Goal: Task Accomplishment & Management: Manage account settings

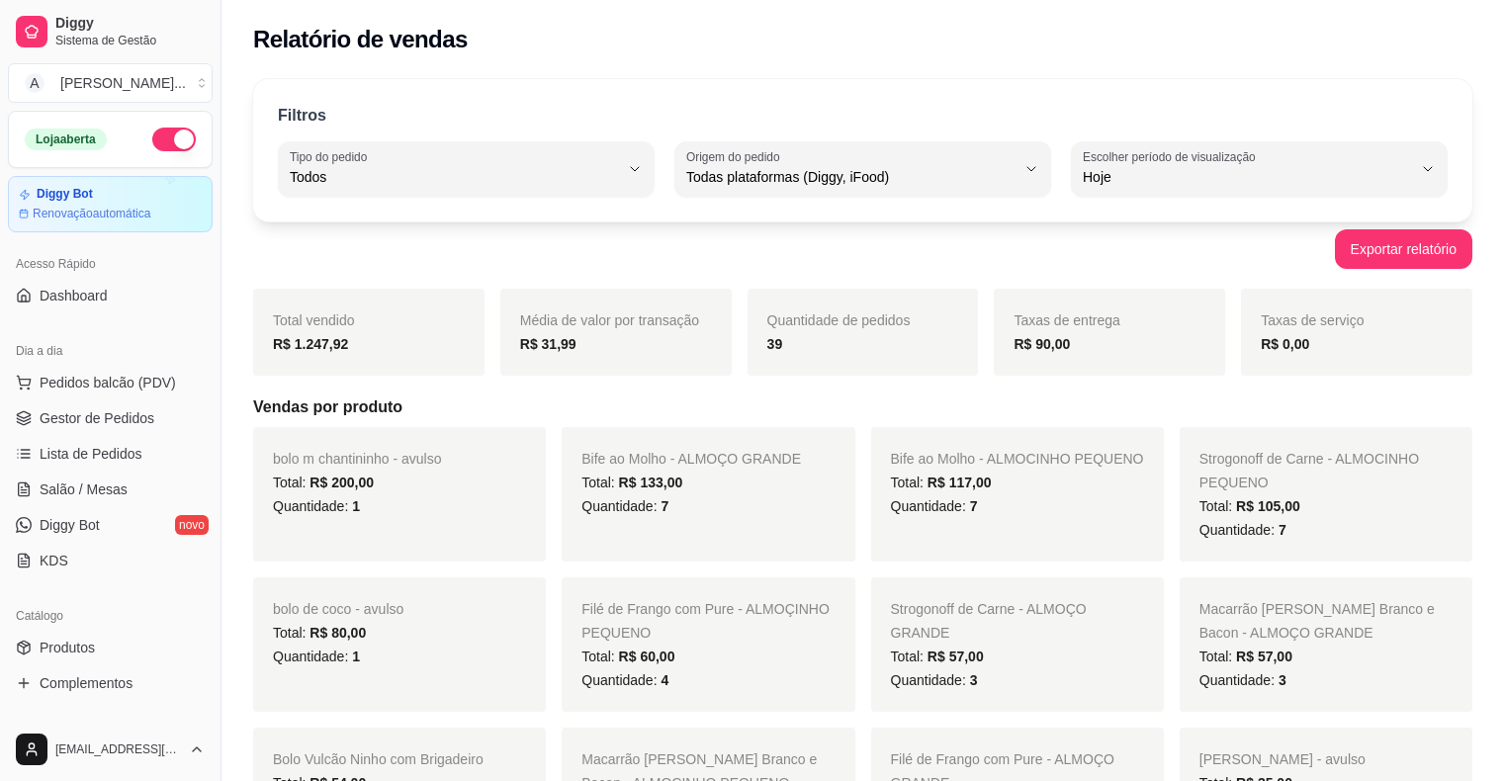
select select "ALL"
select select "0"
click at [72, 422] on span "Gestor de Pedidos" at bounding box center [97, 418] width 115 height 20
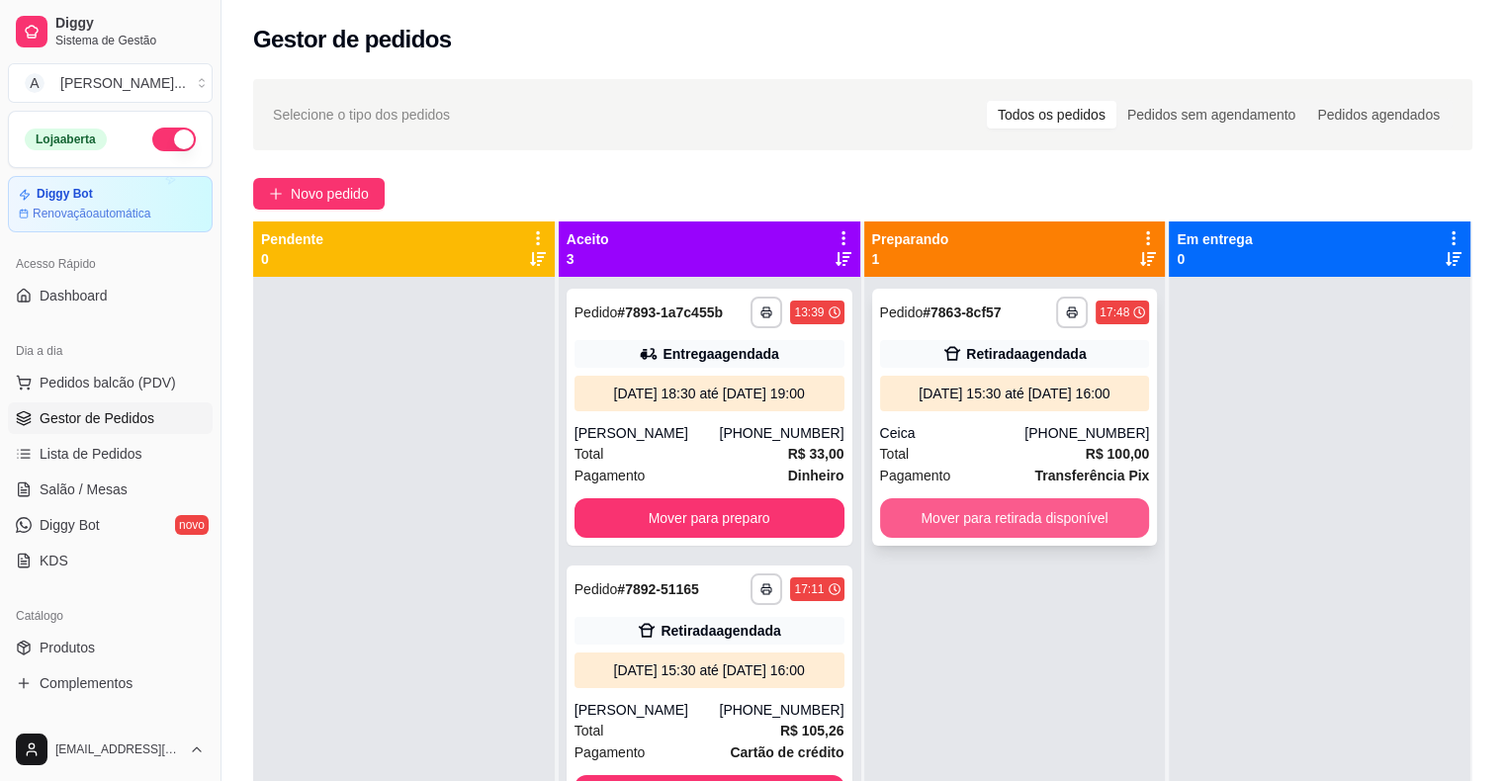
click at [927, 520] on button "Mover para retirada disponível" at bounding box center [1015, 518] width 270 height 40
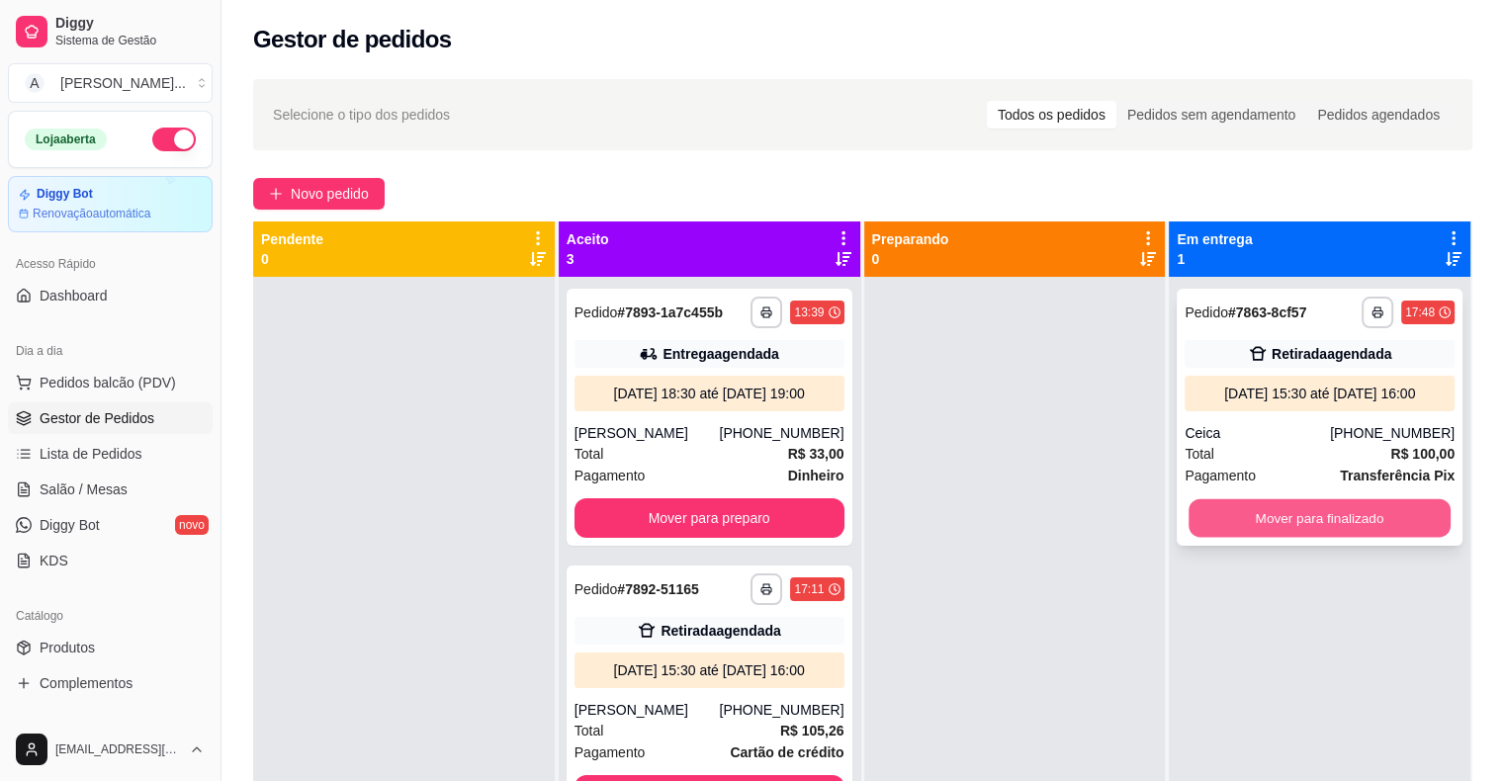
click at [1239, 523] on button "Mover para finalizado" at bounding box center [1320, 518] width 262 height 39
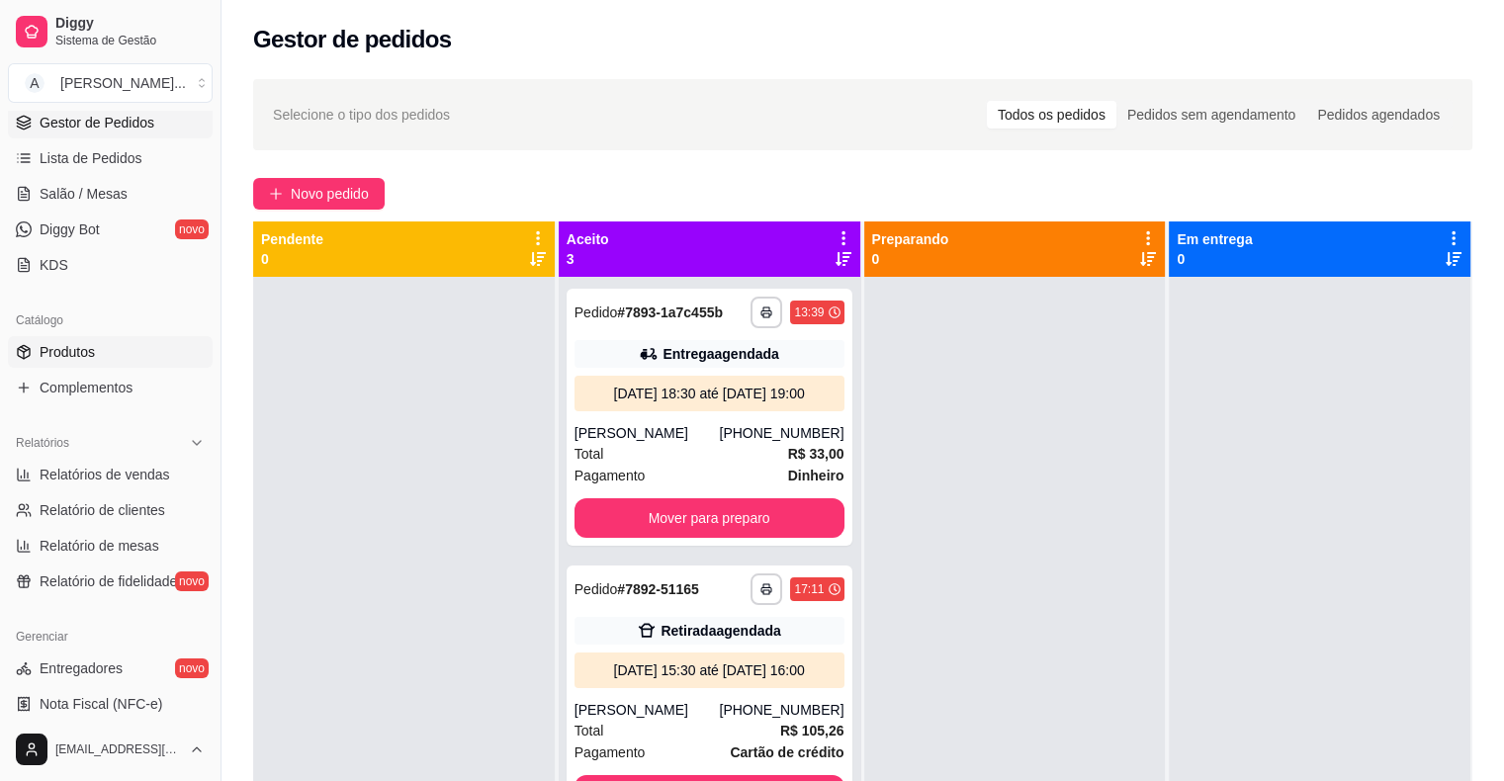
scroll to position [297, 0]
click at [105, 485] on link "Relatórios de vendas" at bounding box center [110, 474] width 205 height 32
select select "ALL"
select select "0"
